Goal: Submit feedback/report problem

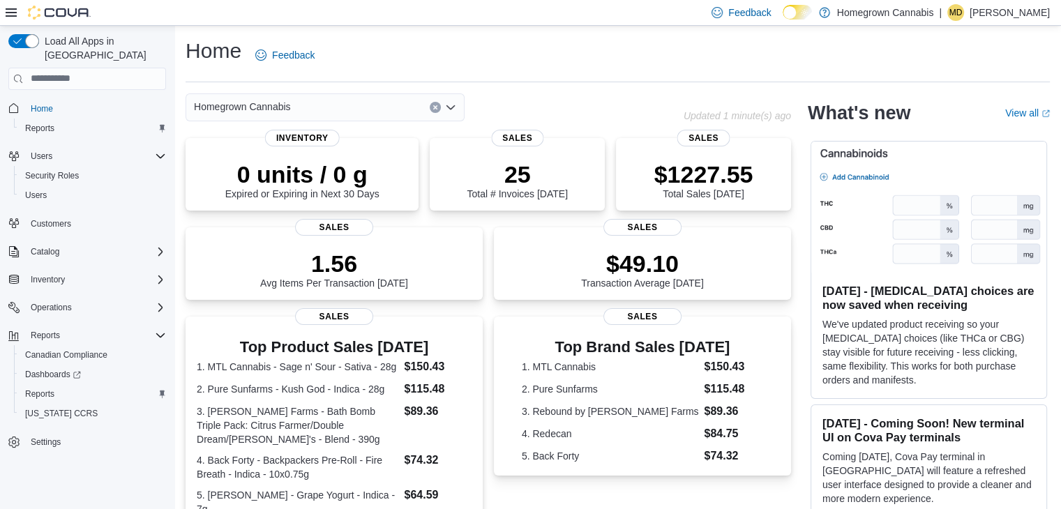
click at [873, 60] on div "Home Feedback" at bounding box center [618, 55] width 864 height 36
